Goal: Information Seeking & Learning: Learn about a topic

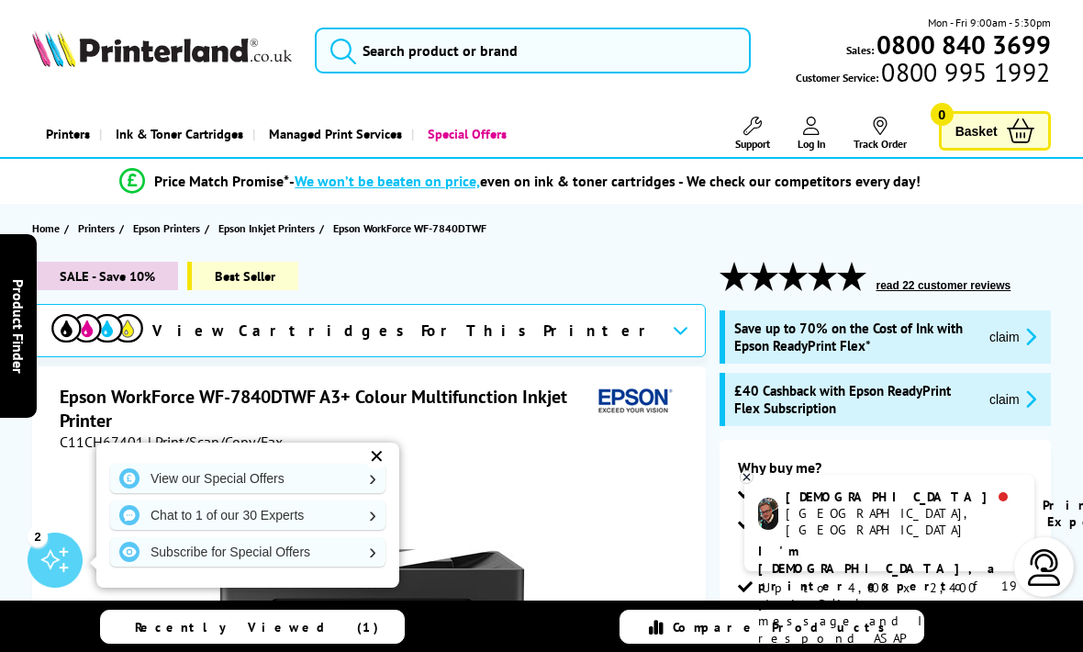
click at [143, 329] on img at bounding box center [97, 328] width 92 height 28
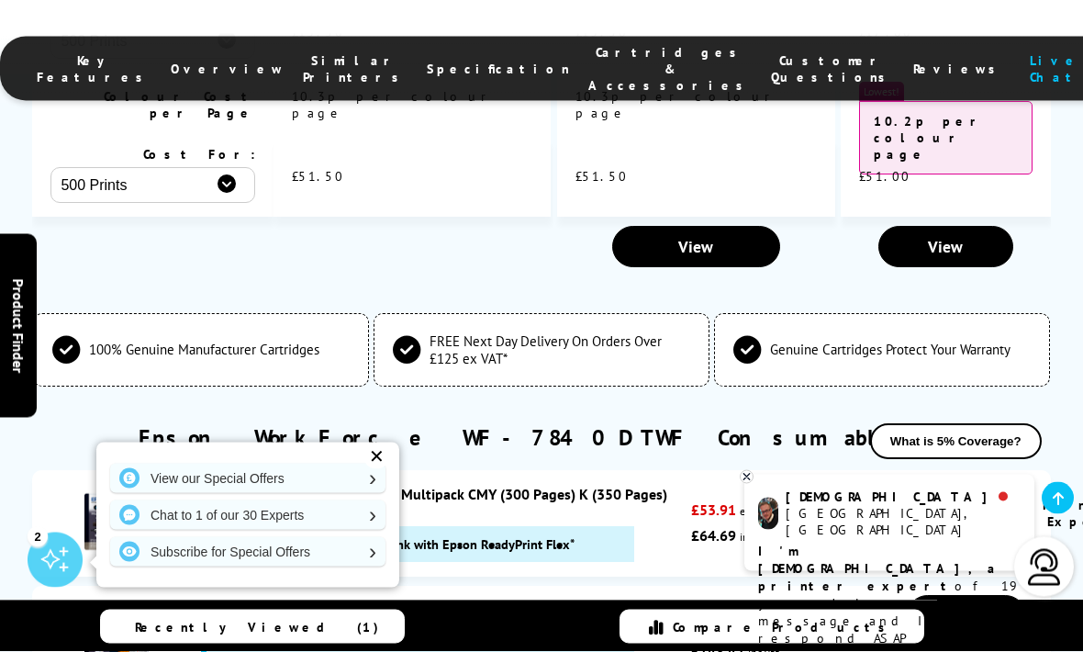
scroll to position [6104, 0]
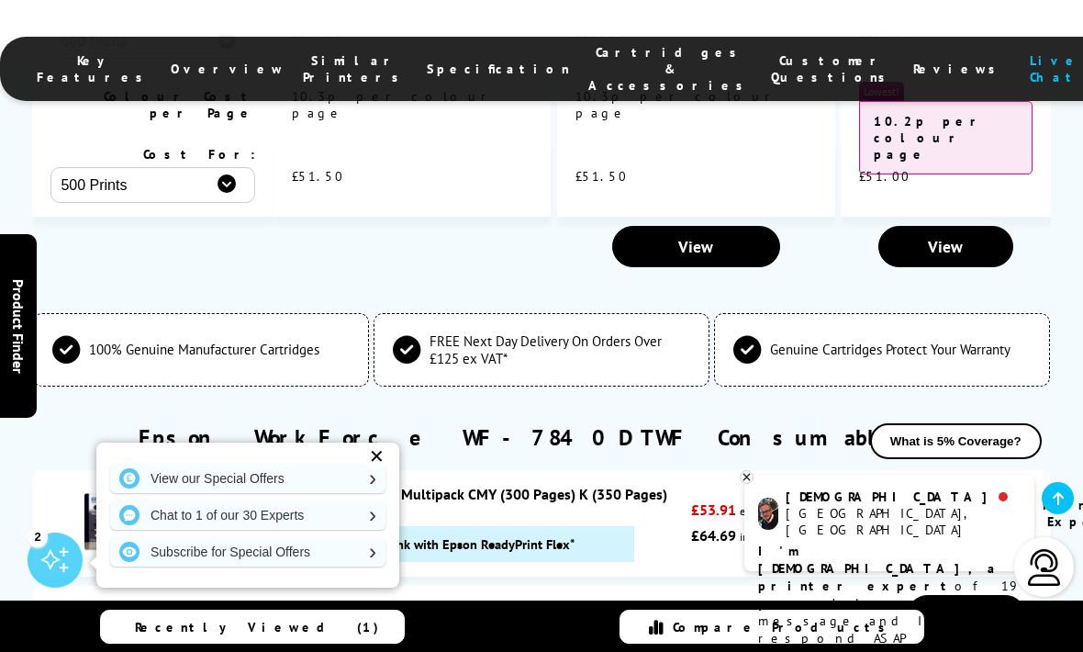
click at [365, 469] on div "✕" at bounding box center [377, 456] width 26 height 26
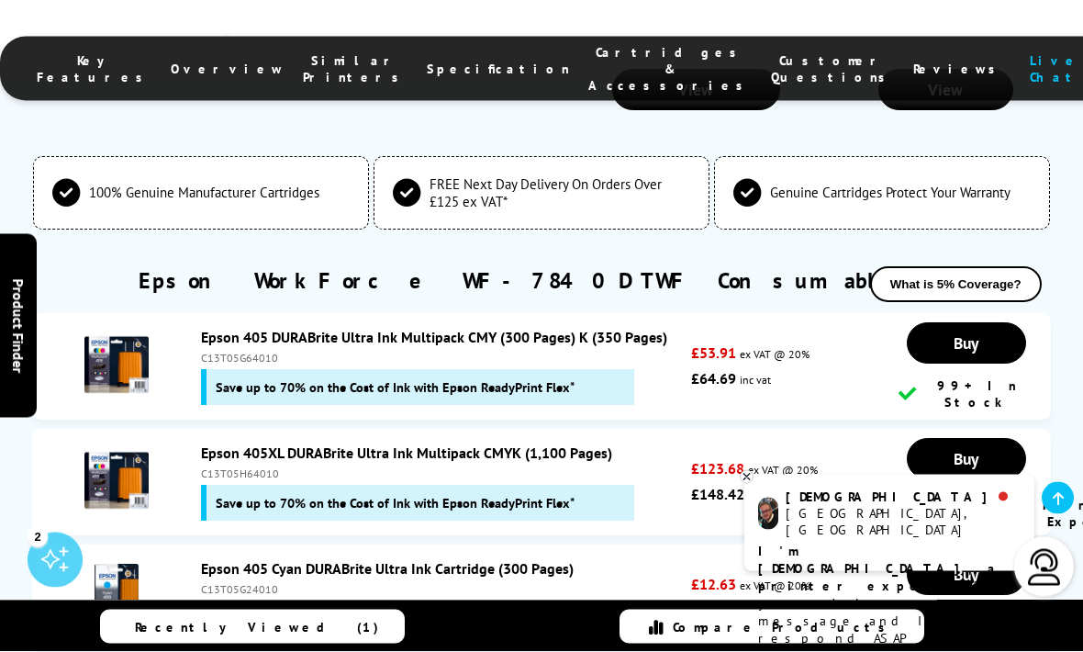
scroll to position [6261, 0]
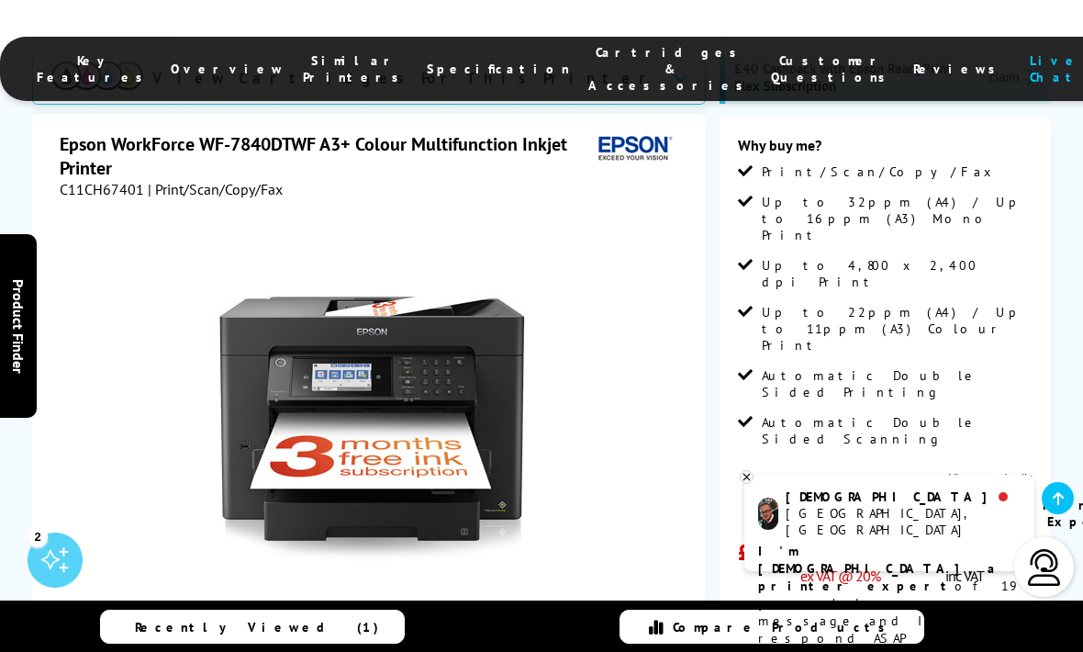
scroll to position [0, 0]
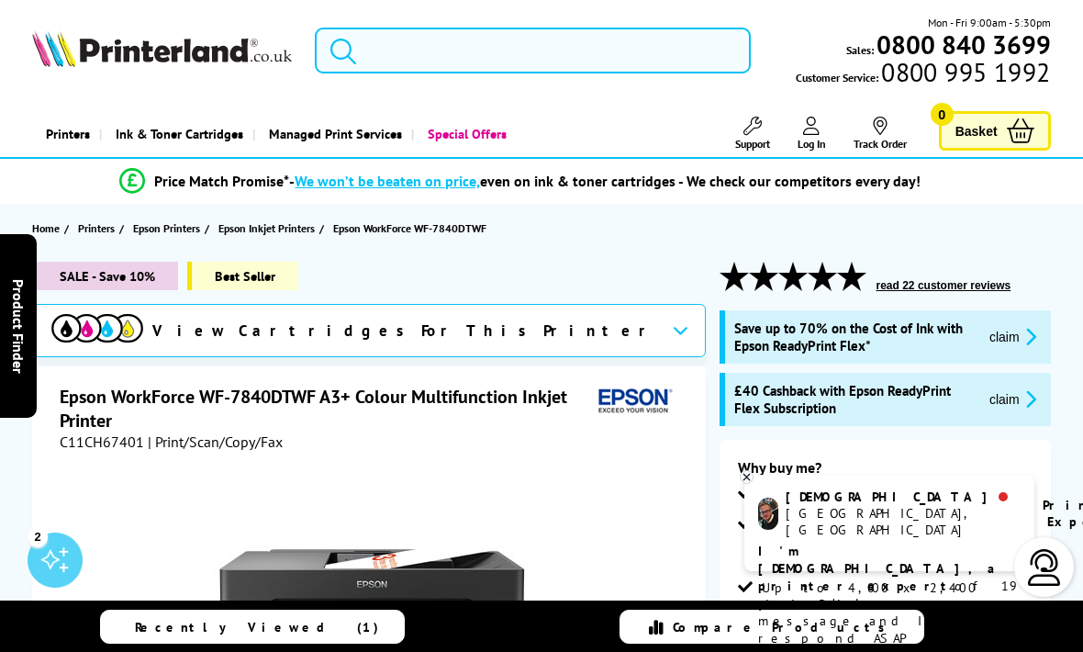
click at [403, 50] on input "search" at bounding box center [533, 51] width 436 height 46
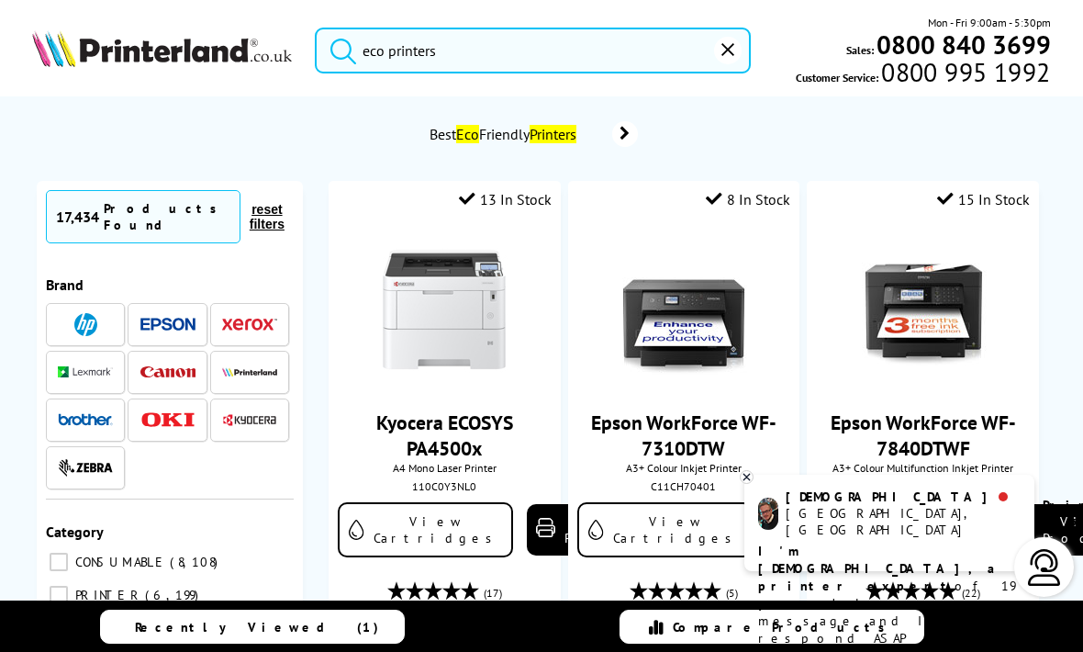
type input "eco printers"
click at [339, 46] on button "submit" at bounding box center [339, 48] width 46 height 40
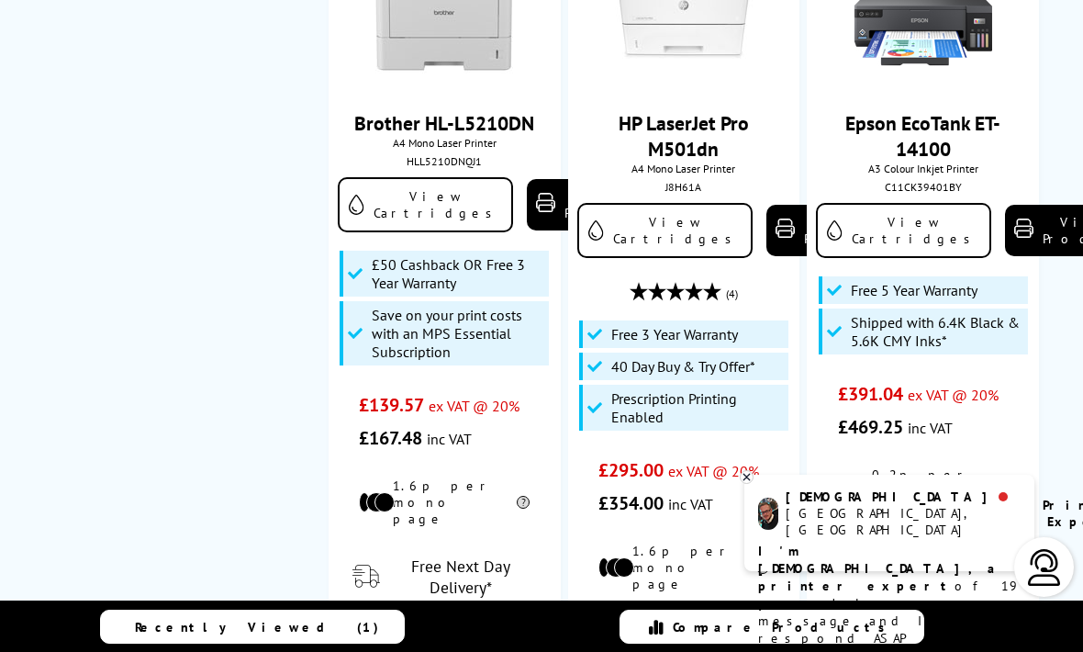
scroll to position [2151, 0]
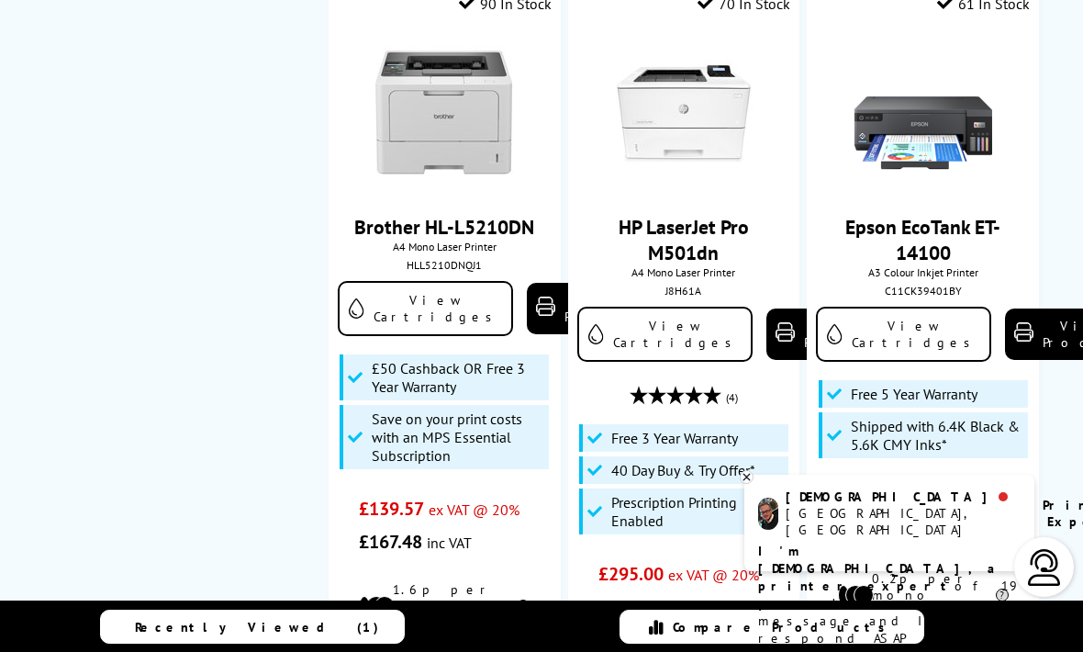
click at [937, 214] on link "Epson EcoTank ET-14100" at bounding box center [923, 239] width 155 height 51
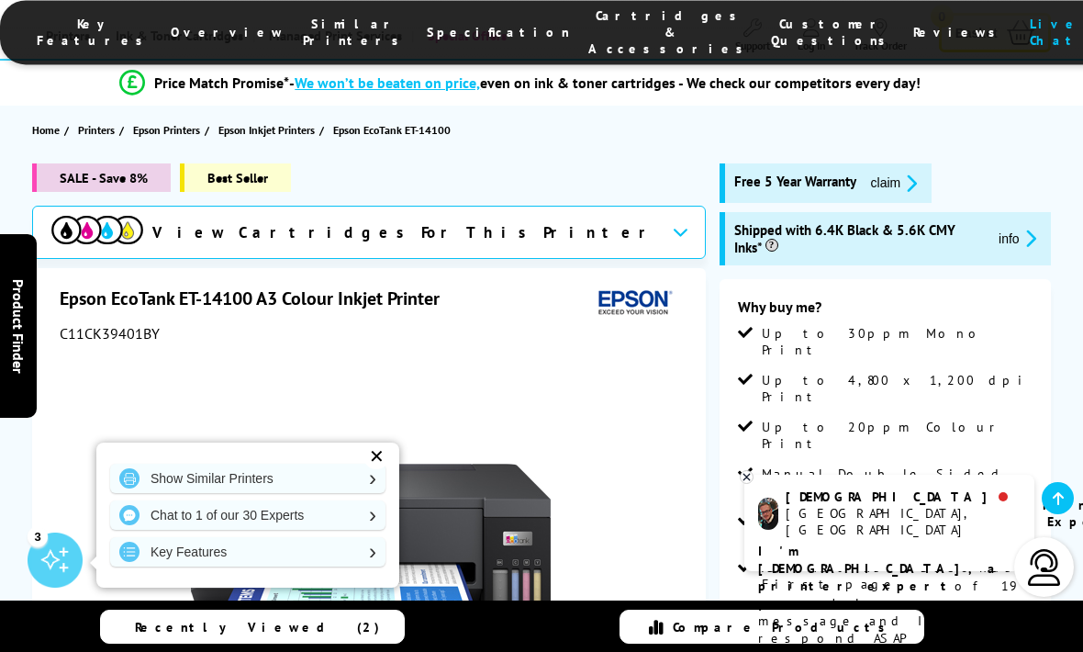
scroll to position [87, 0]
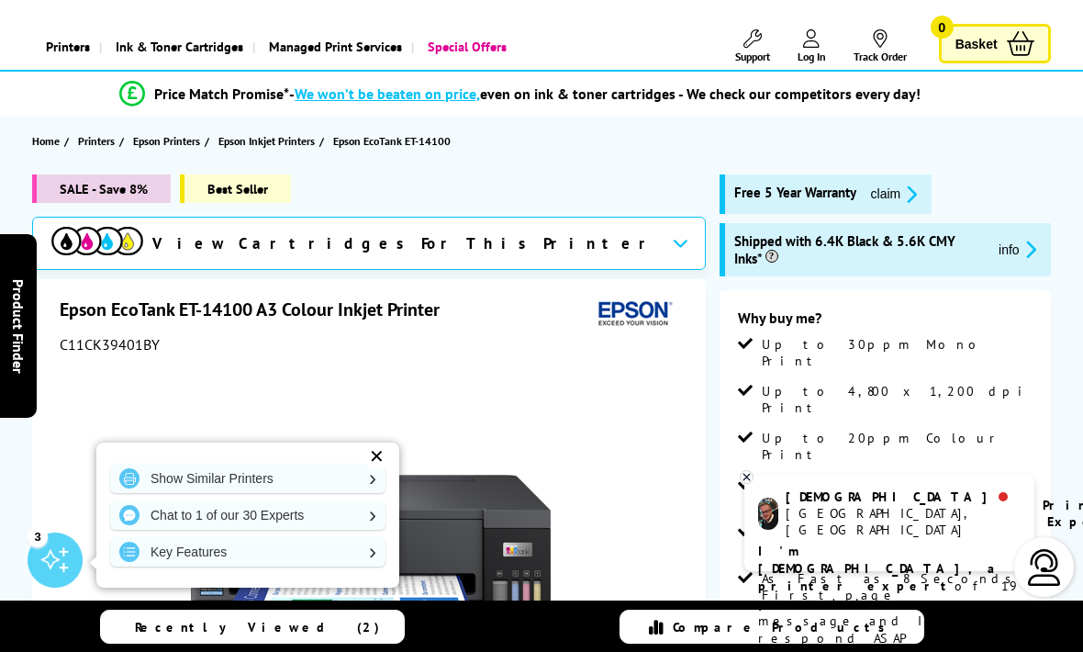
click at [143, 242] on img at bounding box center [97, 241] width 92 height 28
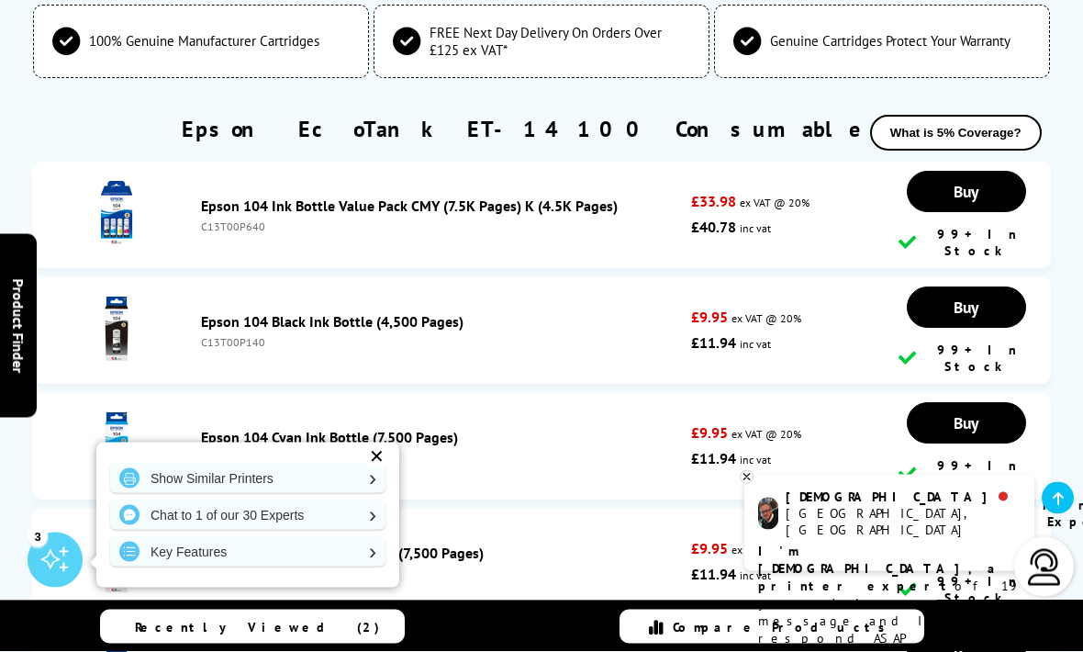
scroll to position [5040, 0]
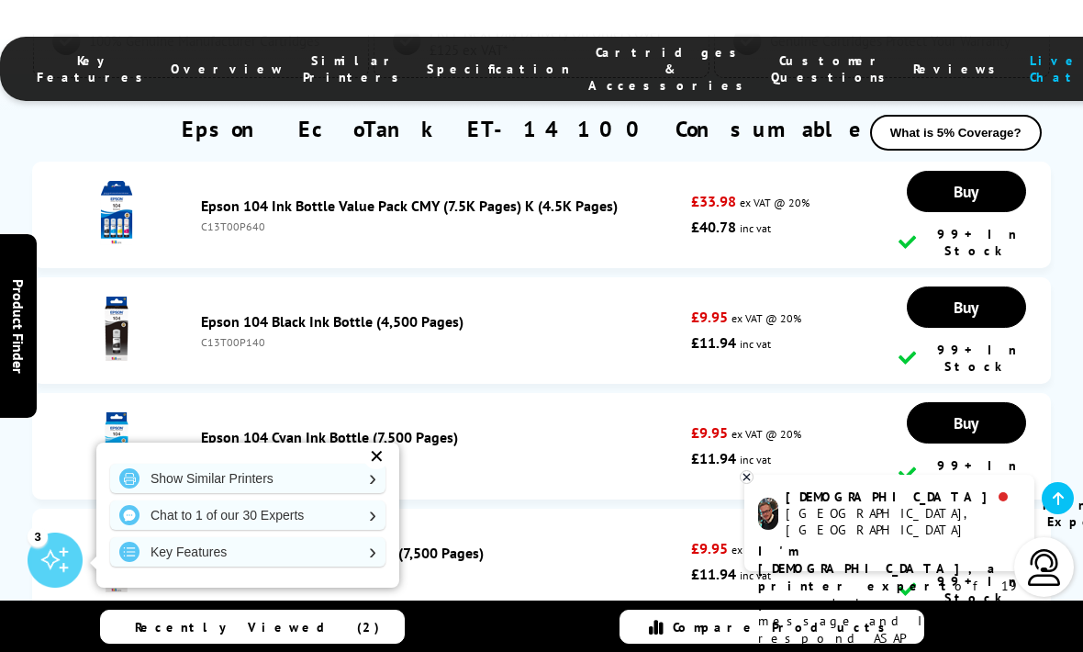
click at [384, 469] on div "✕" at bounding box center [377, 456] width 26 height 26
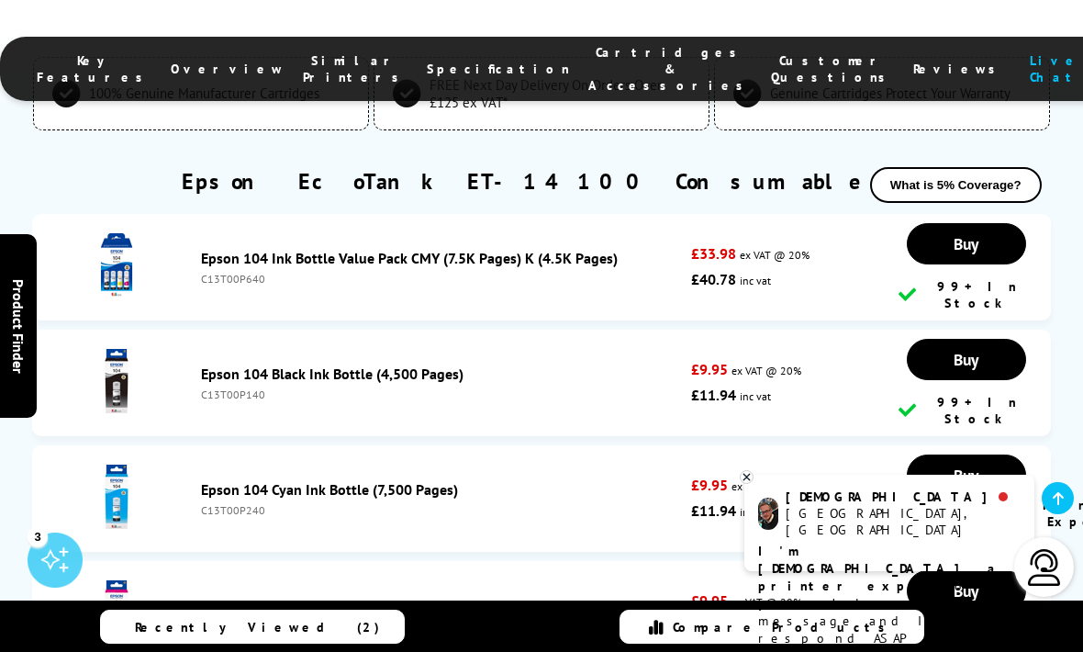
scroll to position [4986, 0]
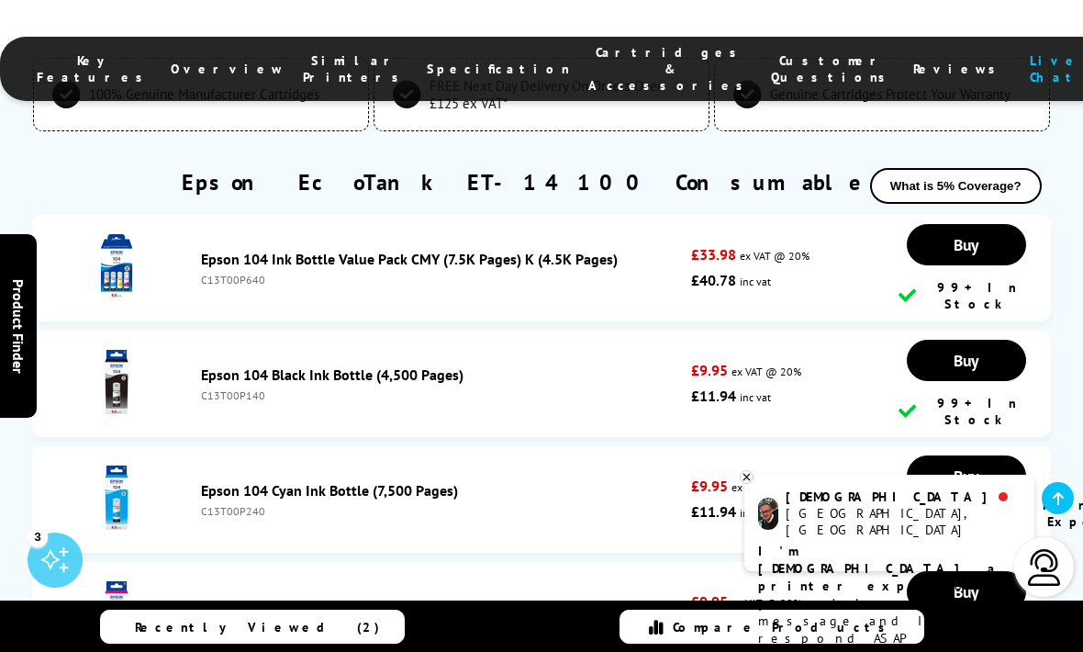
click at [519, 250] on link "Epson 104 Ink Bottle Value Pack CMY (7.5K Pages) K (4.5K Pages)" at bounding box center [409, 259] width 417 height 18
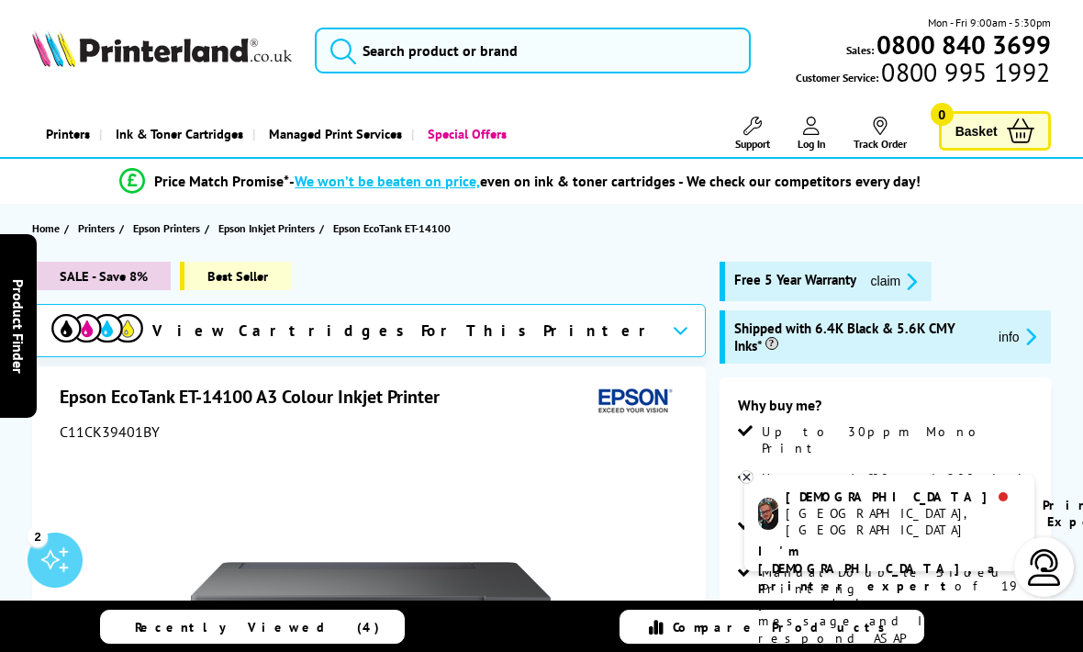
click at [857, 284] on span "claim" at bounding box center [890, 281] width 67 height 21
click at [899, 286] on button "claim" at bounding box center [895, 281] width 58 height 21
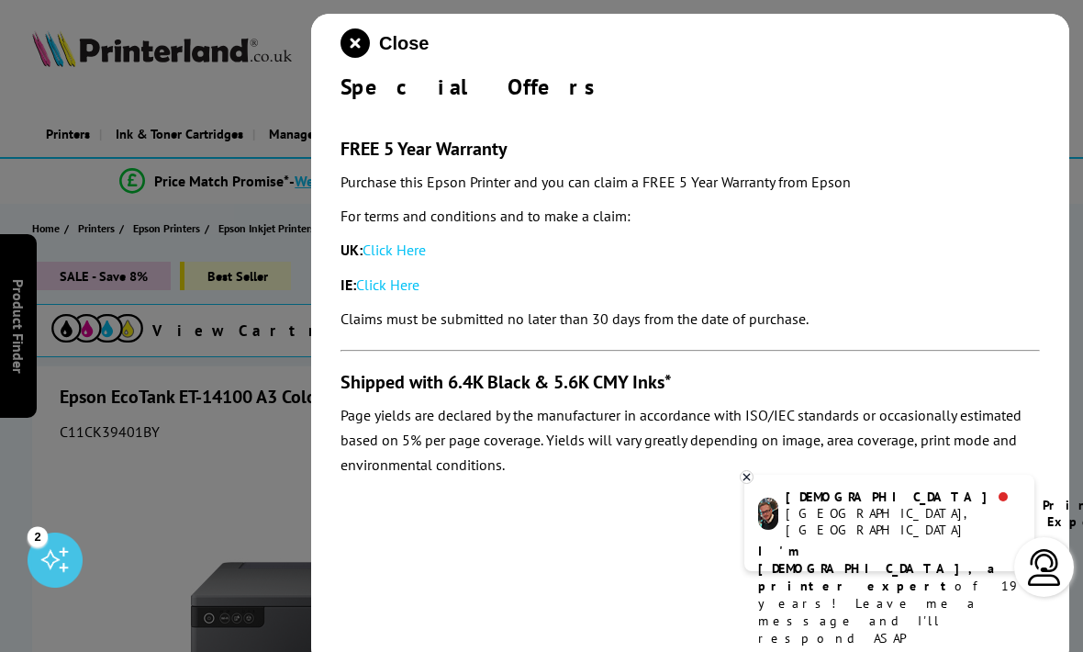
click at [402, 252] on link "Click Here" at bounding box center [394, 250] width 63 height 18
click at [358, 42] on icon "close modal" at bounding box center [355, 42] width 29 height 29
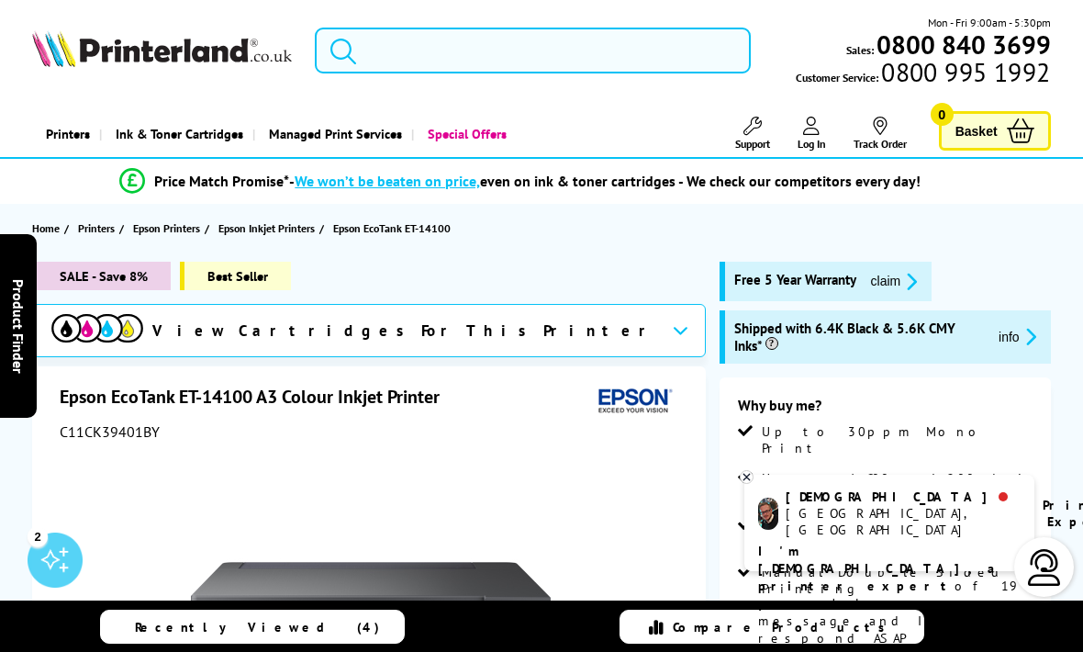
click at [391, 61] on input "search" at bounding box center [533, 51] width 436 height 46
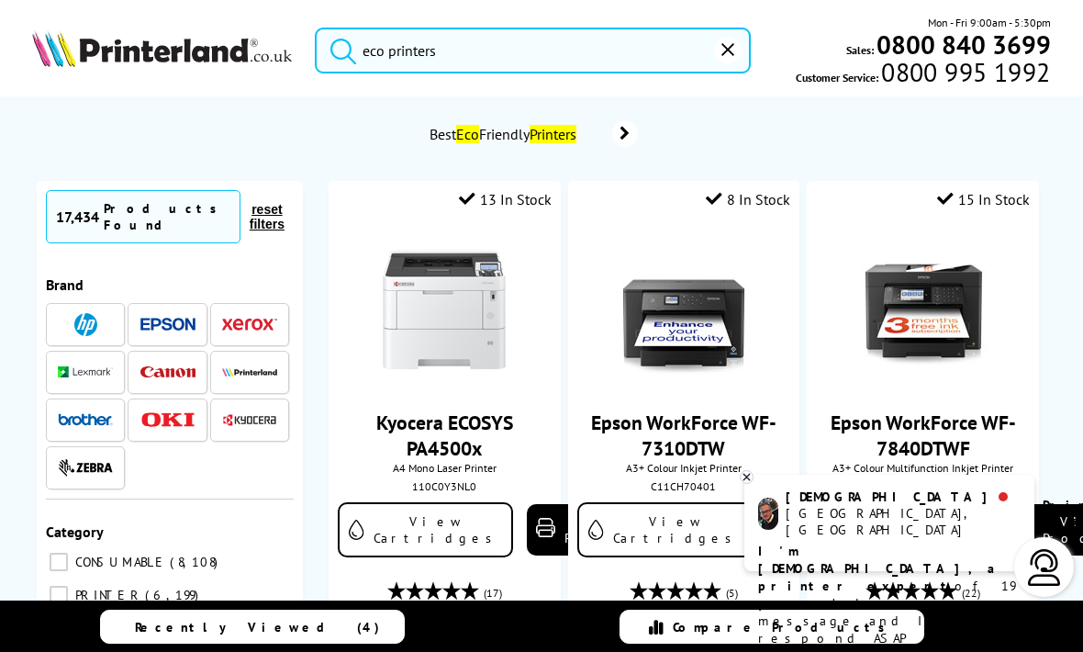
type input "eco printers"
click at [339, 46] on button "submit" at bounding box center [339, 48] width 46 height 40
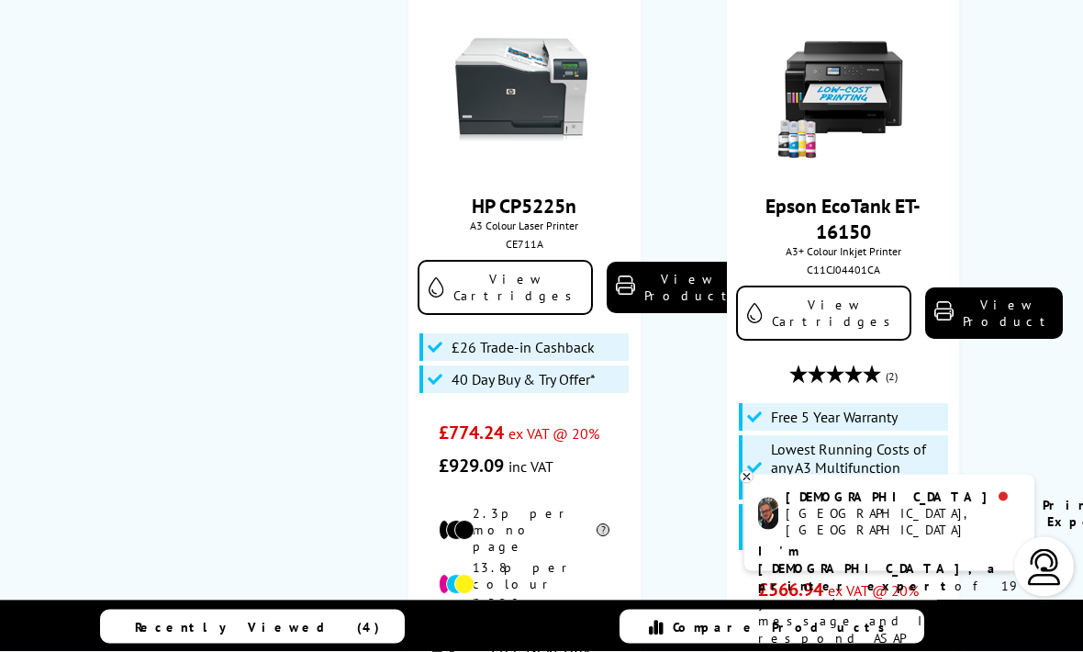
scroll to position [5933, 0]
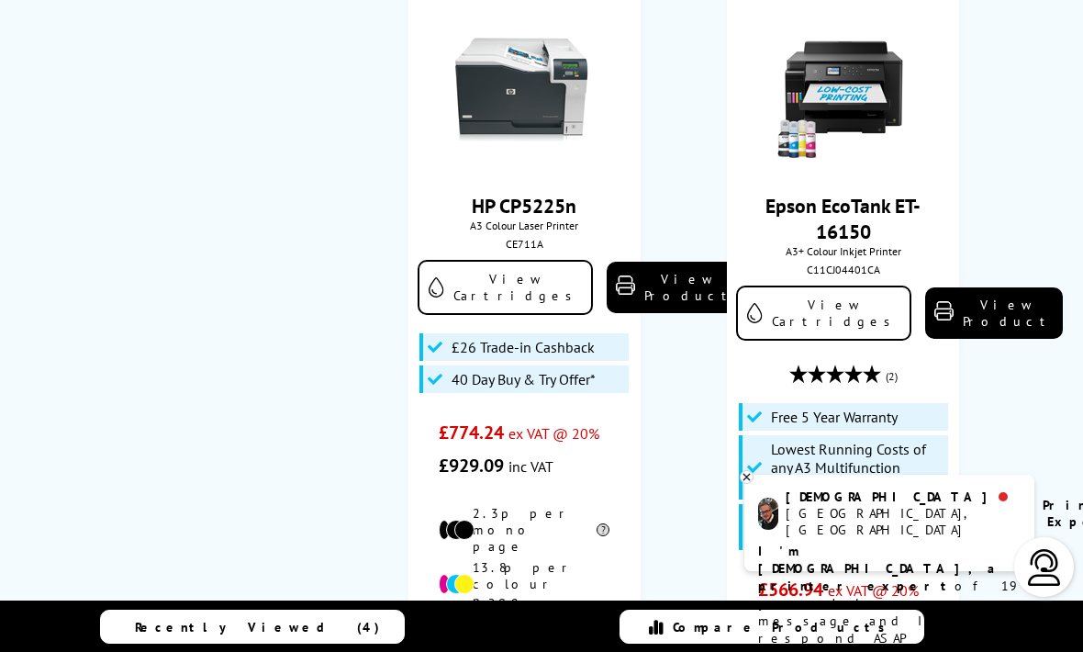
click at [847, 193] on link "Epson EcoTank ET-16150" at bounding box center [843, 218] width 155 height 51
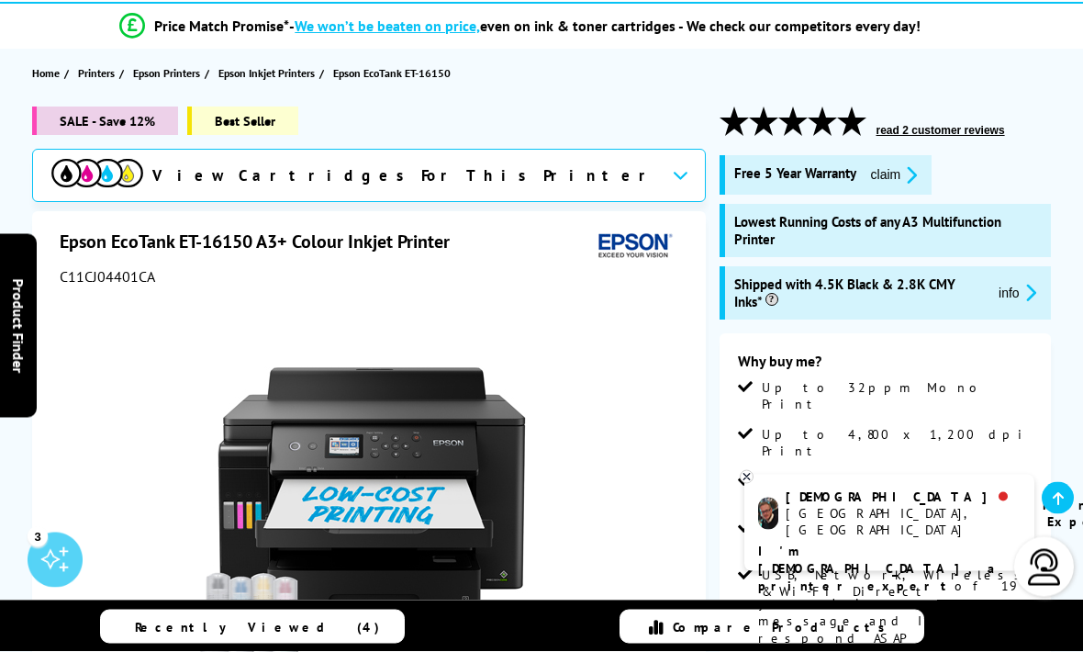
scroll to position [101, 0]
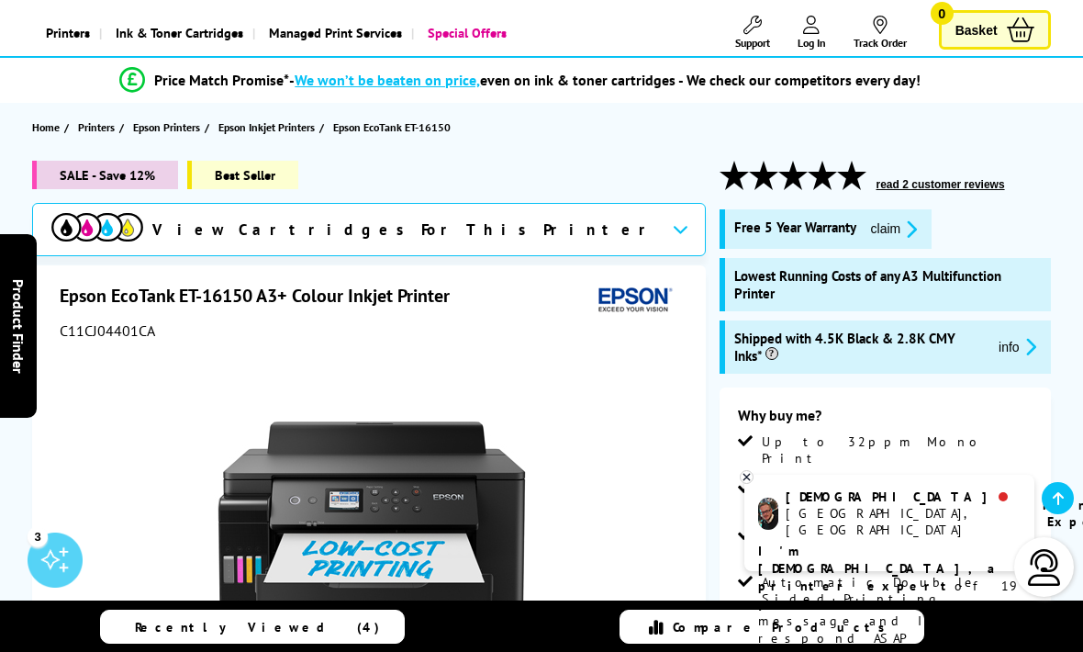
click at [143, 213] on img at bounding box center [97, 227] width 92 height 28
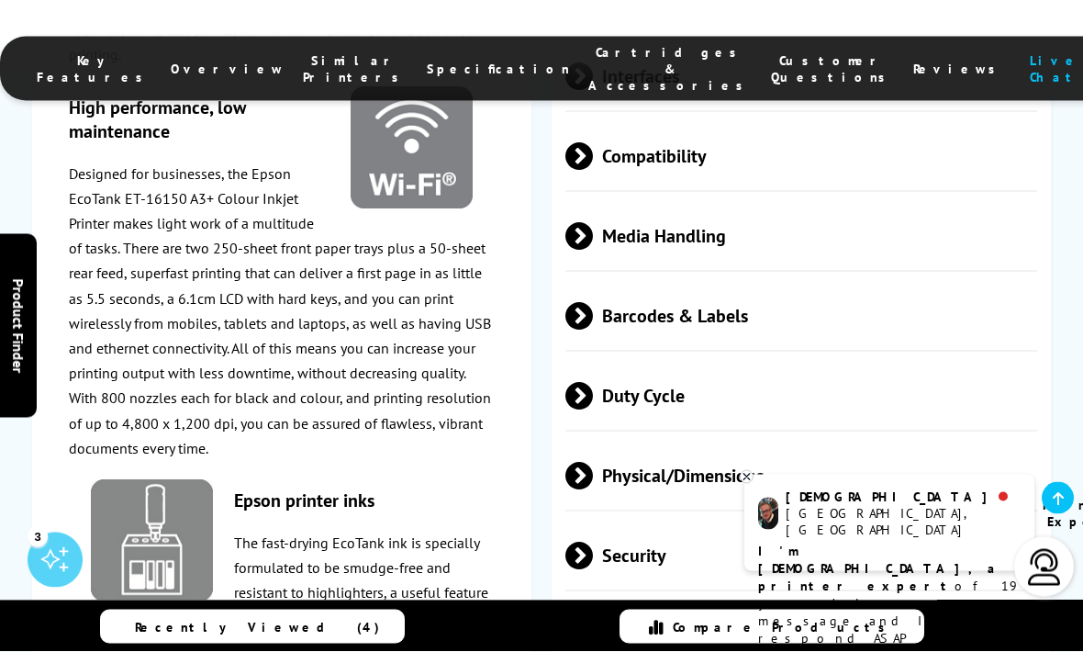
scroll to position [3257, 0]
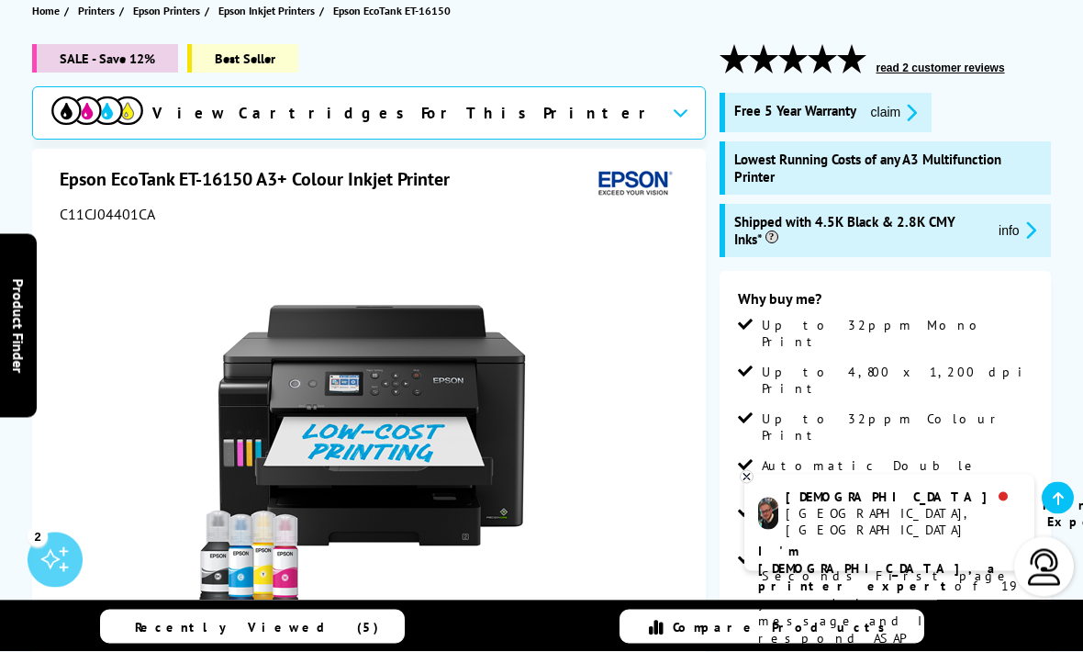
scroll to position [172, 0]
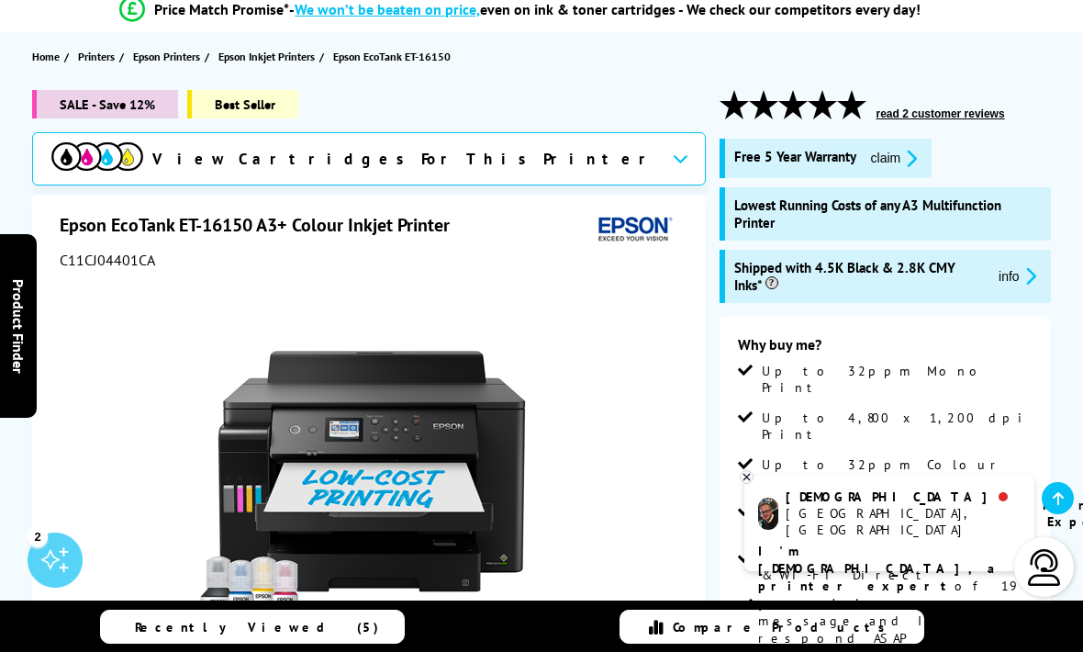
click at [143, 159] on img at bounding box center [97, 156] width 92 height 28
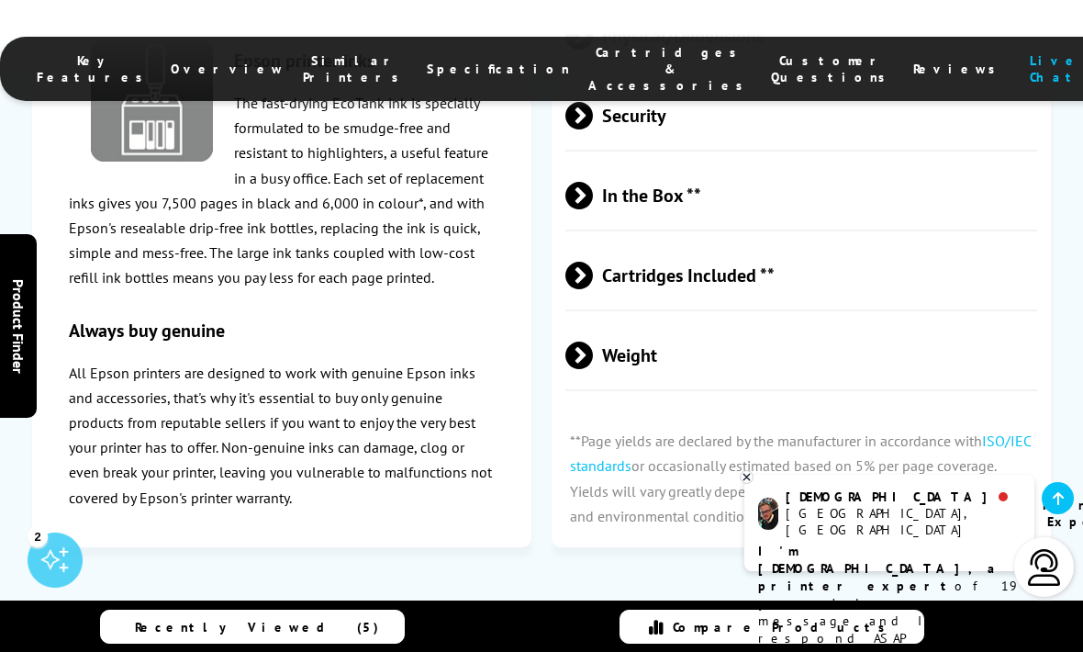
scroll to position [3702, 0]
